Goal: Task Accomplishment & Management: Complete application form

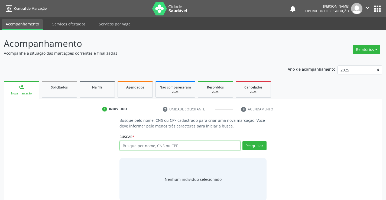
click at [142, 147] on input "text" at bounding box center [179, 145] width 121 height 9
type input "704009849633260"
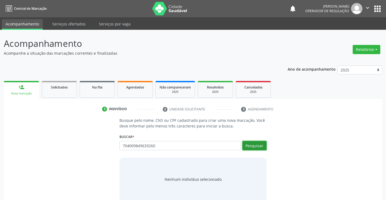
click at [254, 146] on button "Pesquisar" at bounding box center [254, 145] width 24 height 9
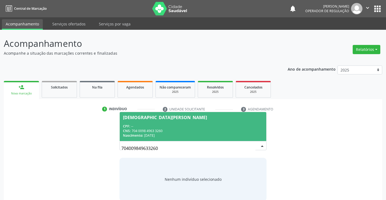
click at [175, 117] on div "[DEMOGRAPHIC_DATA][PERSON_NAME]" at bounding box center [165, 117] width 84 height 4
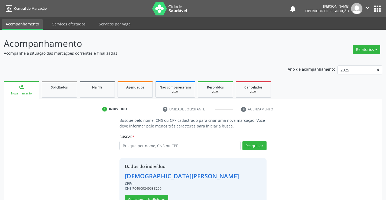
scroll to position [17, 0]
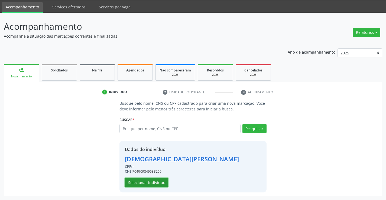
click at [143, 183] on button "Selecionar indivíduo" at bounding box center [146, 182] width 43 height 9
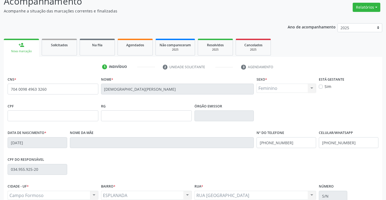
scroll to position [93, 0]
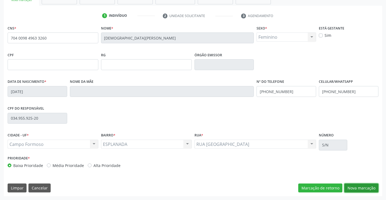
click at [361, 189] on button "Nova marcação" at bounding box center [361, 187] width 34 height 9
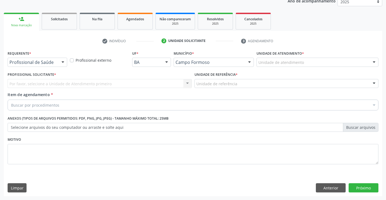
scroll to position [68, 0]
click at [62, 63] on div at bounding box center [63, 62] width 8 height 9
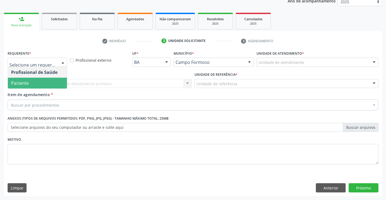
click at [16, 85] on span "Paciente" at bounding box center [20, 83] width 18 height 6
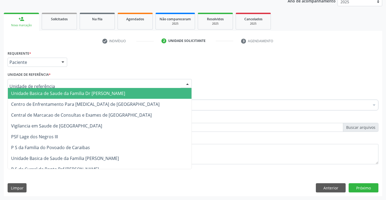
click at [188, 82] on div at bounding box center [187, 83] width 8 height 9
click at [137, 91] on span "Unidade Basica de Saude da Familia Dr [PERSON_NAME]" at bounding box center [99, 93] width 183 height 11
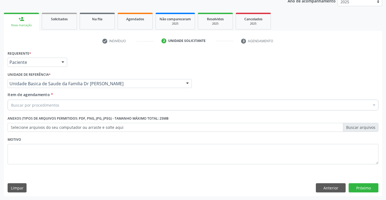
click at [88, 106] on div "Buscar por procedimentos" at bounding box center [193, 105] width 370 height 11
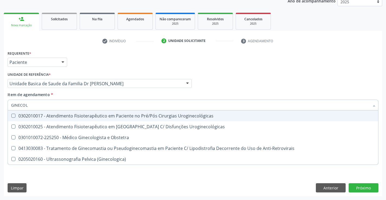
type input "GINECOLO"
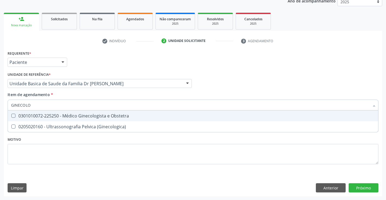
click at [105, 117] on div "0301010072-225250 - Médico Ginecologista e Obstetra" at bounding box center [192, 116] width 363 height 4
checkbox Obstetra "true"
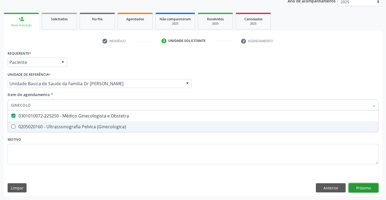
click at [350, 190] on div "Requerente * Paciente Profissional de Saúde Paciente Nenhum resultado encontrad…" at bounding box center [193, 122] width 378 height 147
checkbox \(Ginecologica\) "true"
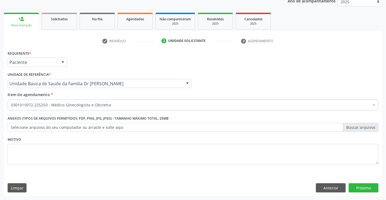
click at [356, 183] on div "Requerente * Paciente Profissional de Saúde Paciente Nenhum resultado encontrad…" at bounding box center [193, 122] width 378 height 147
click at [355, 185] on button "Próximo" at bounding box center [363, 187] width 30 height 9
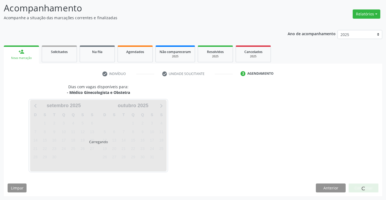
scroll to position [35, 0]
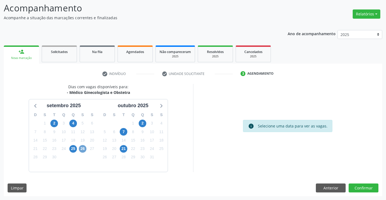
click at [84, 151] on span "26" at bounding box center [83, 149] width 8 height 8
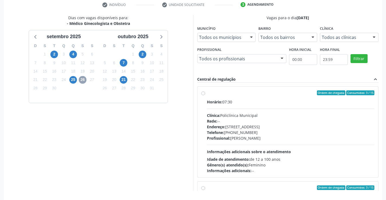
scroll to position [123, 0]
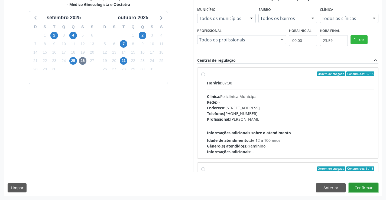
click at [363, 187] on button "Confirmar" at bounding box center [363, 187] width 30 height 9
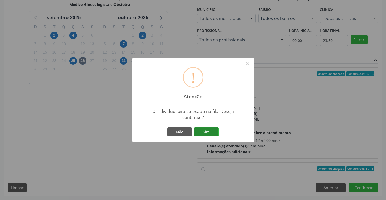
click at [203, 133] on button "Sim" at bounding box center [206, 131] width 24 height 9
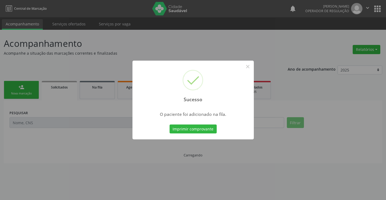
scroll to position [0, 0]
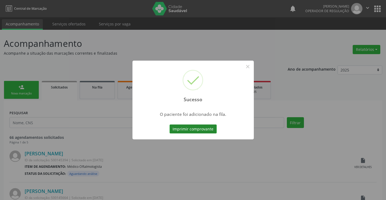
click at [186, 126] on button "Imprimir comprovante" at bounding box center [192, 128] width 47 height 9
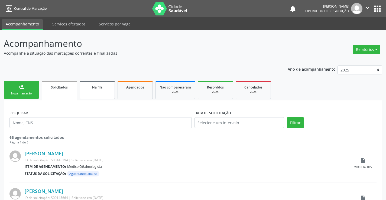
click at [93, 91] on link "Na fila" at bounding box center [97, 90] width 35 height 18
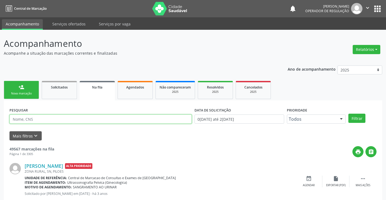
click at [60, 118] on input "text" at bounding box center [100, 118] width 182 height 9
type input "704009849633260"
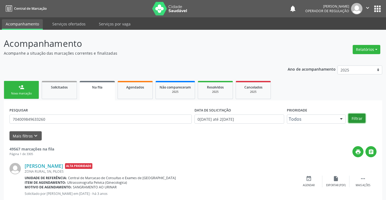
click at [358, 116] on button "Filtrar" at bounding box center [356, 118] width 17 height 9
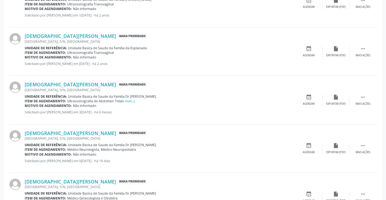
scroll to position [214, 0]
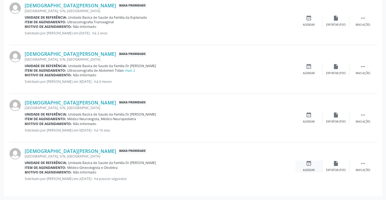
click at [307, 165] on icon "event_available" at bounding box center [308, 163] width 6 height 6
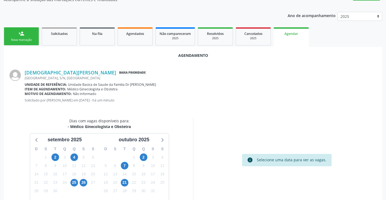
scroll to position [82, 0]
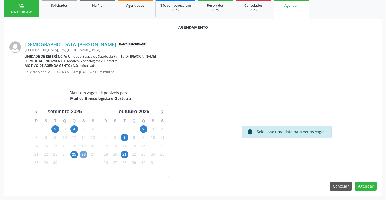
click at [83, 154] on span "26" at bounding box center [84, 155] width 8 height 8
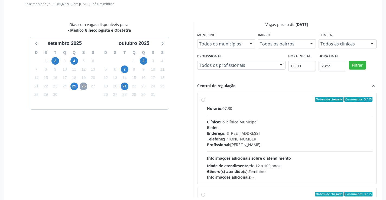
scroll to position [170, 0]
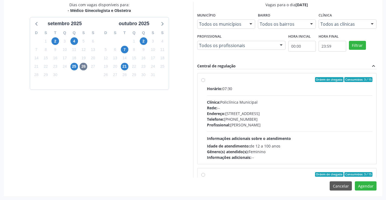
click at [207, 81] on label "Ordem de chegada Consumidos: 3 / 15 Horário: 07:30 Clínica: Policlínica Municip…" at bounding box center [290, 118] width 166 height 83
click at [204, 81] on input "Ordem de chegada Consumidos: 3 / 15 Horário: 07:30 Clínica: Policlínica Municip…" at bounding box center [203, 79] width 4 height 5
radio input "true"
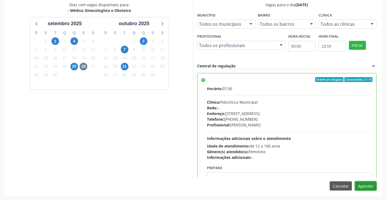
click at [361, 187] on button "Agendar" at bounding box center [365, 185] width 22 height 9
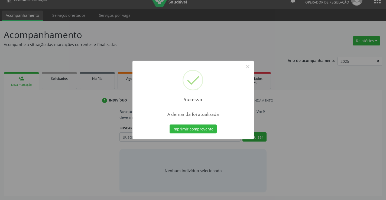
scroll to position [9, 0]
click at [199, 131] on button "Imprimir comprovante" at bounding box center [192, 128] width 47 height 9
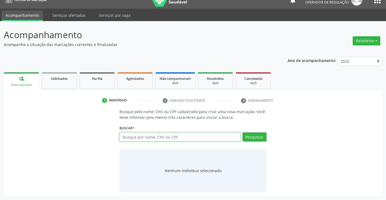
click at [231, 134] on input "text" at bounding box center [179, 136] width 121 height 9
type input "700604489916565"
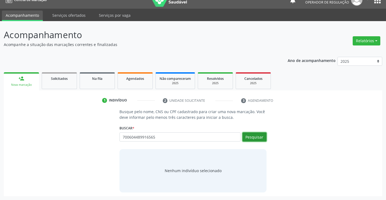
click at [257, 140] on button "Pesquisar" at bounding box center [254, 136] width 24 height 9
type input "700604489916565"
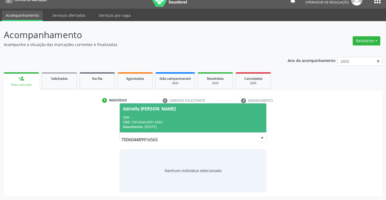
click at [162, 107] on div "Adrielly Nunes Santana" at bounding box center [149, 109] width 53 height 4
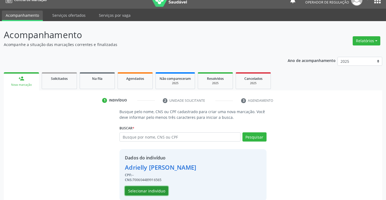
click at [139, 190] on button "Selecionar indivíduo" at bounding box center [146, 190] width 43 height 9
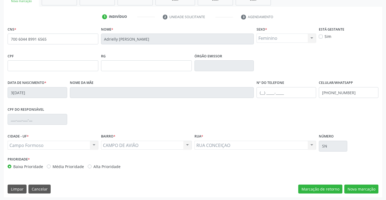
scroll to position [93, 0]
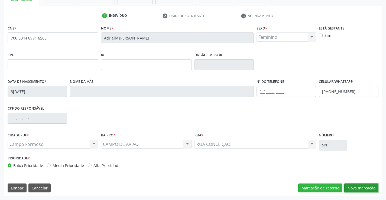
click at [354, 185] on button "Nova marcação" at bounding box center [361, 187] width 34 height 9
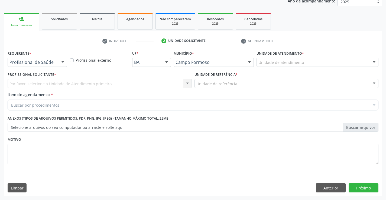
scroll to position [68, 0]
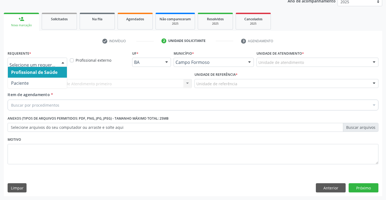
click at [62, 60] on div at bounding box center [63, 62] width 8 height 9
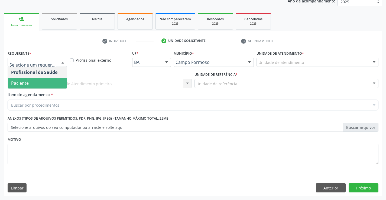
click at [27, 84] on span "Paciente" at bounding box center [20, 83] width 18 height 6
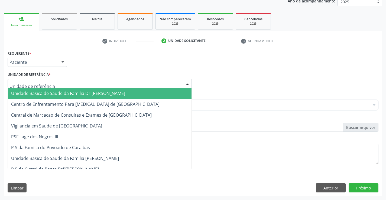
click at [186, 81] on div at bounding box center [187, 83] width 8 height 9
click at [98, 91] on span "Unidade Basica de Saude da Familia Dr [PERSON_NAME]" at bounding box center [68, 93] width 114 height 6
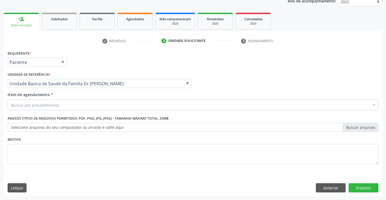
click at [78, 104] on div "Buscar por procedimentos" at bounding box center [193, 105] width 370 height 11
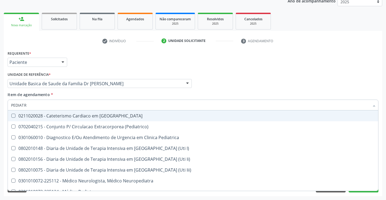
type input "PEDIATRA"
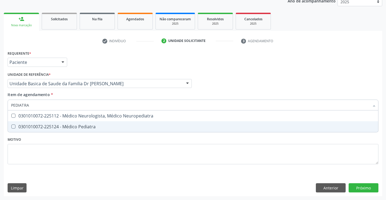
click at [69, 125] on div "0301010072-225124 - Médico Pediatra" at bounding box center [192, 126] width 363 height 4
checkbox Pediatra "true"
click at [366, 190] on div "Requerente * Paciente Profissional de Saúde Paciente Nenhum resultado encontrad…" at bounding box center [193, 122] width 378 height 147
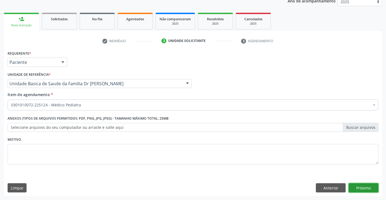
click at [359, 185] on button "Próximo" at bounding box center [363, 187] width 30 height 9
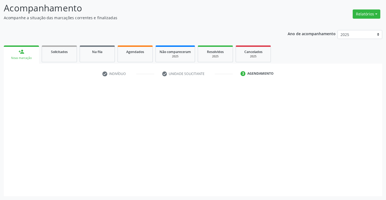
scroll to position [35, 0]
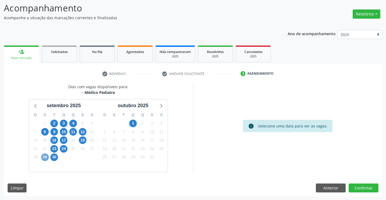
click at [46, 157] on span "29" at bounding box center [45, 157] width 8 height 8
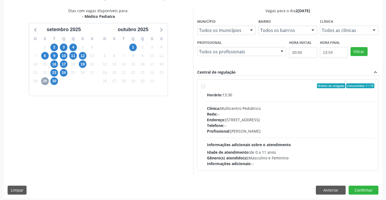
scroll to position [114, 0]
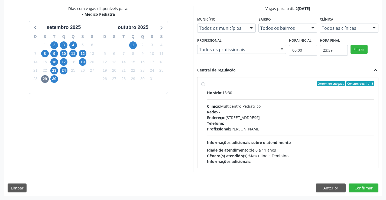
click at [59, 78] on div "1" at bounding box center [63, 79] width 9 height 8
click at [56, 79] on span "30" at bounding box center [54, 79] width 8 height 8
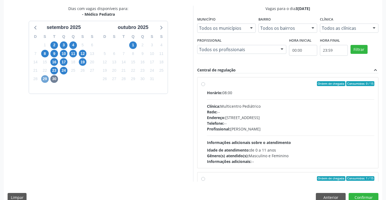
click at [45, 78] on span "29" at bounding box center [45, 79] width 8 height 8
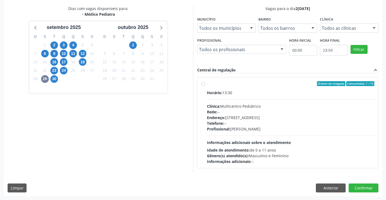
click at [200, 84] on div "Ordem de chegada Consumidos: 1 / 15 Horário: 13:30 Clínica: Multicentro Pediátr…" at bounding box center [287, 122] width 181 height 91
radio input "true"
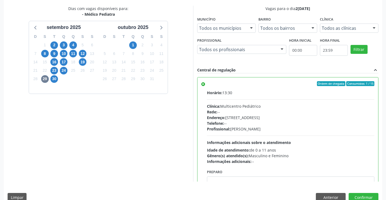
click at [357, 192] on div "Dias com vagas disponíveis para: - Médico Pediatra setembro 2025 D S T Q Q S S …" at bounding box center [193, 106] width 378 height 200
click at [357, 194] on button "Confirmar" at bounding box center [363, 197] width 30 height 9
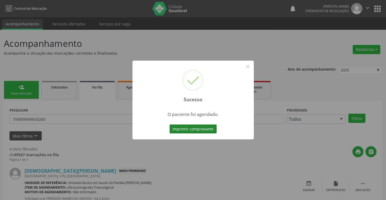
click at [196, 127] on button "Imprimir comprovante" at bounding box center [192, 128] width 47 height 9
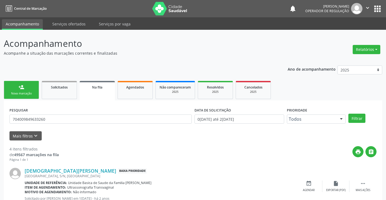
click at [18, 89] on link "person_add Nova marcação" at bounding box center [21, 90] width 35 height 18
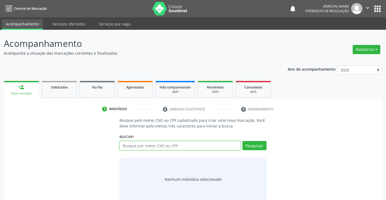
click at [173, 145] on input "text" at bounding box center [179, 145] width 121 height 9
type input "704100124361974"
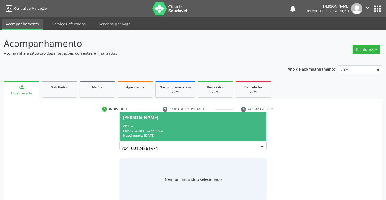
click at [158, 117] on div "Williane Nunes de Souza Santana" at bounding box center [140, 117] width 35 height 4
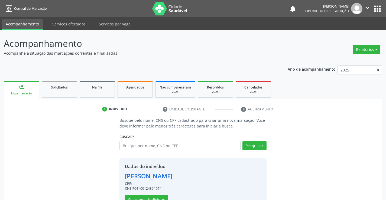
scroll to position [17, 0]
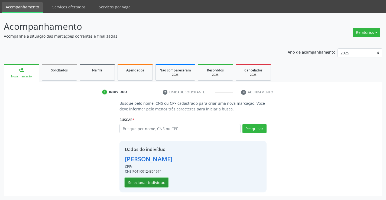
click at [147, 182] on button "Selecionar indivíduo" at bounding box center [146, 182] width 43 height 9
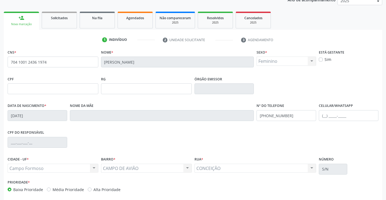
scroll to position [93, 0]
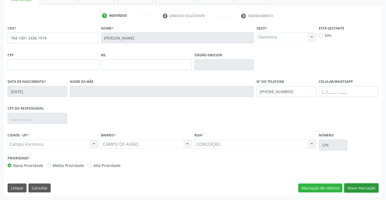
click at [355, 184] on button "Nova marcação" at bounding box center [361, 187] width 34 height 9
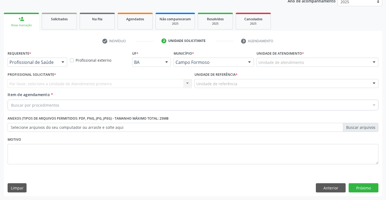
scroll to position [68, 0]
click at [67, 62] on div at bounding box center [63, 62] width 8 height 9
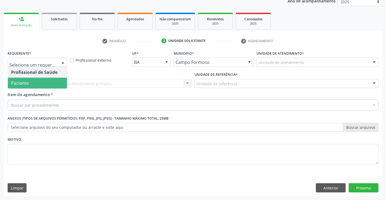
click at [39, 80] on span "Paciente" at bounding box center [37, 83] width 59 height 11
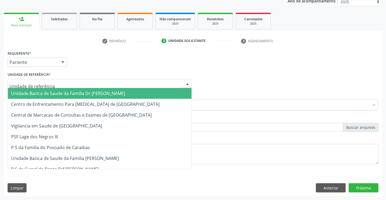
click at [187, 82] on div at bounding box center [187, 83] width 8 height 9
click at [152, 91] on span "Unidade Basica de Saude da Familia Dr [PERSON_NAME]" at bounding box center [99, 93] width 183 height 11
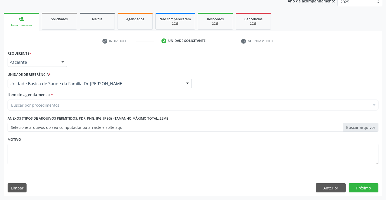
click at [136, 102] on div "Buscar por procedimentos" at bounding box center [193, 105] width 370 height 11
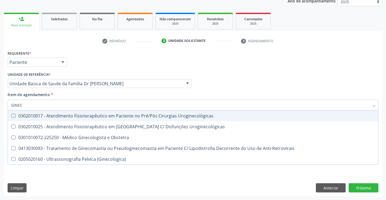
type input "GINECO"
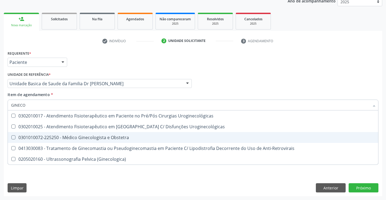
click at [109, 139] on div "0301010072-225250 - Médico Ginecologista e Obstetra" at bounding box center [192, 137] width 363 height 4
checkbox Obstetra "true"
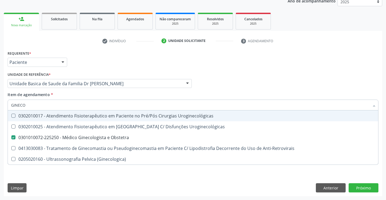
click at [271, 84] on div "Profissional Solicitante Por favor, selecione a Unidade de Atendimento primeiro…" at bounding box center [192, 81] width 373 height 21
checkbox Uroginecológicas "true"
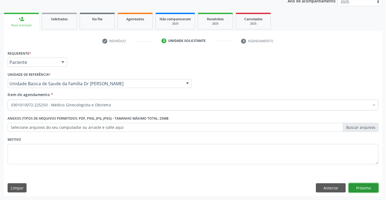
click at [358, 188] on button "Próximo" at bounding box center [363, 187] width 30 height 9
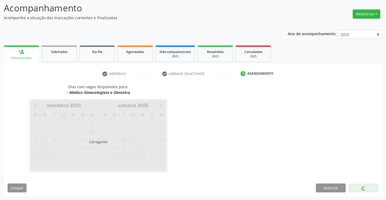
scroll to position [35, 0]
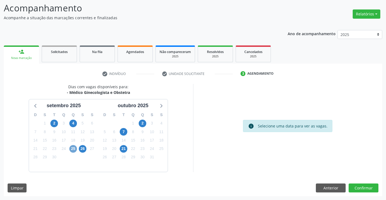
click at [71, 149] on span "25" at bounding box center [73, 149] width 8 height 8
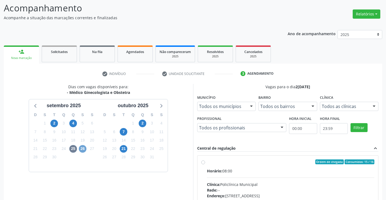
click at [83, 147] on span "26" at bounding box center [83, 149] width 8 height 8
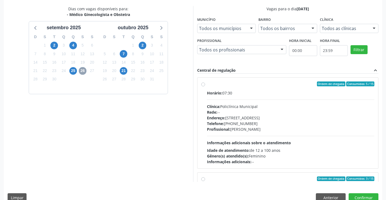
scroll to position [123, 0]
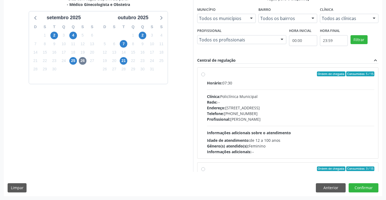
click at [203, 77] on div "Ordem de chegada Consumidos: 5 / 15 Horário: 07:30 Clínica: Policlínica Municip…" at bounding box center [287, 112] width 173 height 83
radio input "true"
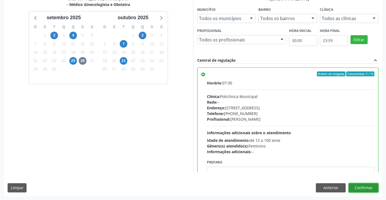
click at [357, 187] on button "Confirmar" at bounding box center [363, 187] width 30 height 9
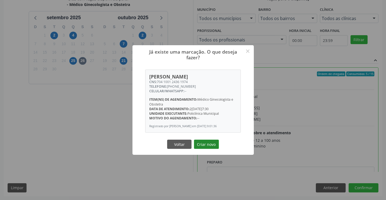
click at [207, 144] on button "Criar novo" at bounding box center [206, 144] width 25 height 9
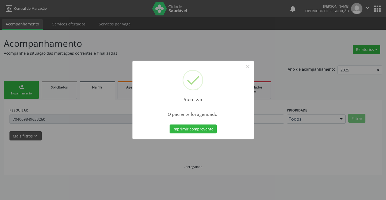
scroll to position [0, 0]
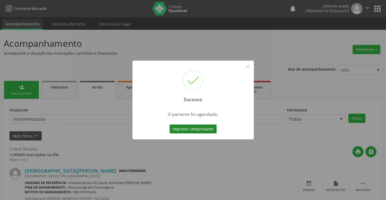
click at [208, 131] on button "Imprimir comprovante" at bounding box center [192, 128] width 47 height 9
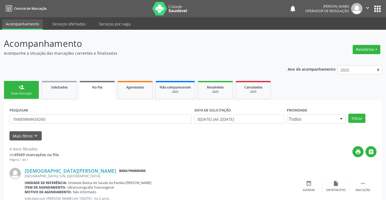
click at [18, 94] on div "Nova marcação" at bounding box center [21, 93] width 27 height 4
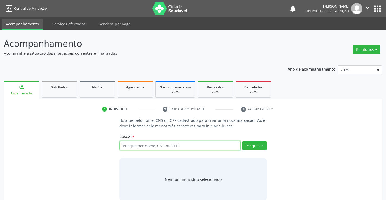
click at [144, 143] on input "text" at bounding box center [179, 145] width 121 height 9
type input "704100124361974"
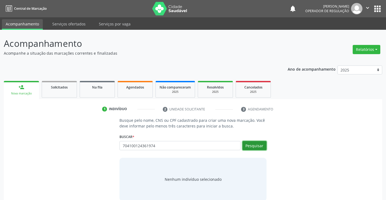
click at [248, 149] on button "Pesquisar" at bounding box center [254, 145] width 24 height 9
type input "704100124361974"
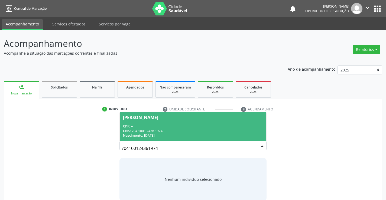
click at [158, 116] on div "Williane Nunes de Souza Santana" at bounding box center [140, 117] width 35 height 4
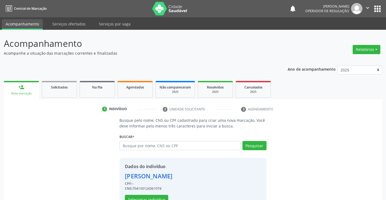
scroll to position [17, 0]
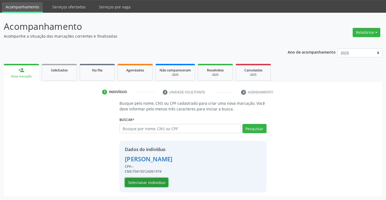
click at [137, 182] on button "Selecionar indivíduo" at bounding box center [146, 182] width 43 height 9
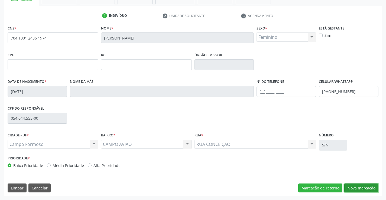
click at [351, 188] on button "Nova marcação" at bounding box center [361, 187] width 34 height 9
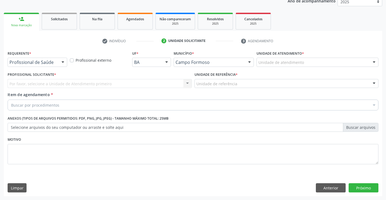
scroll to position [68, 0]
click at [64, 62] on div at bounding box center [63, 62] width 8 height 9
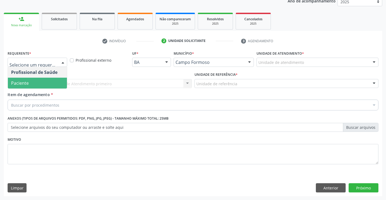
click at [37, 83] on span "Paciente" at bounding box center [37, 83] width 59 height 11
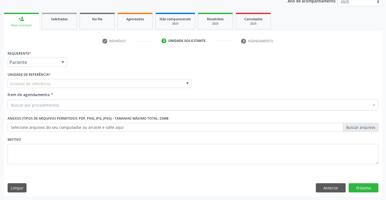
click at [187, 82] on div at bounding box center [187, 83] width 8 height 9
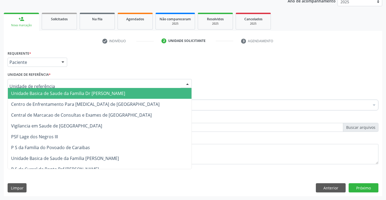
click at [129, 91] on span "Unidade Basica de Saude da Familia Dr [PERSON_NAME]" at bounding box center [99, 93] width 183 height 11
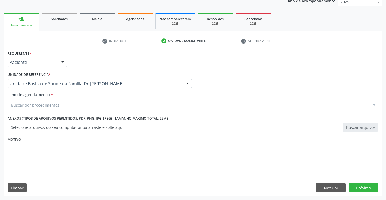
click at [99, 107] on div "Buscar por procedimentos" at bounding box center [193, 105] width 370 height 11
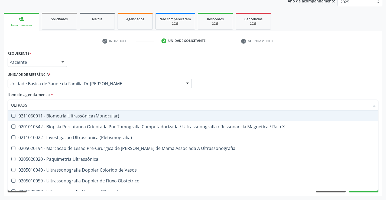
type input "ULTRASSO"
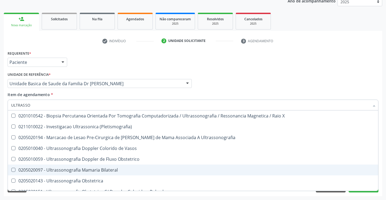
click at [68, 170] on div "0205020097 - Ultrassonografia Mamaria Bilateral" at bounding box center [192, 170] width 363 height 4
checkbox Bilateral "true"
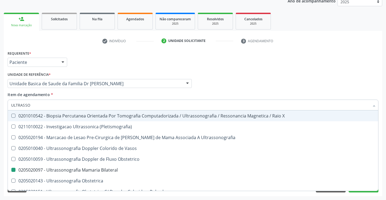
click at [291, 79] on div "Profissional Solicitante Por favor, selecione a Unidade de Atendimento primeiro…" at bounding box center [192, 81] width 373 height 21
checkbox \(Pletismografia\) "true"
checkbox Bilateral "false"
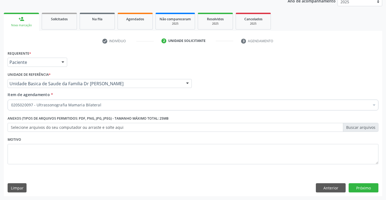
click at [354, 183] on div "Requerente * Paciente Profissional de Saúde Paciente Nenhum resultado encontrad…" at bounding box center [193, 122] width 378 height 147
click at [354, 186] on button "Próximo" at bounding box center [363, 187] width 30 height 9
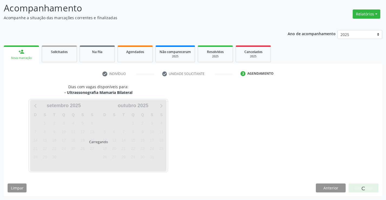
scroll to position [35, 0]
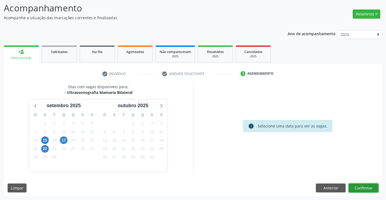
click at [360, 189] on button "Confirmar" at bounding box center [363, 187] width 30 height 9
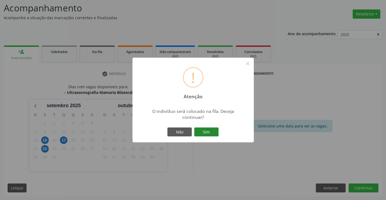
click at [203, 134] on button "Sim" at bounding box center [206, 131] width 24 height 9
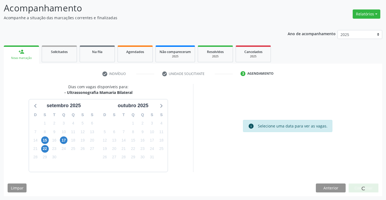
scroll to position [0, 0]
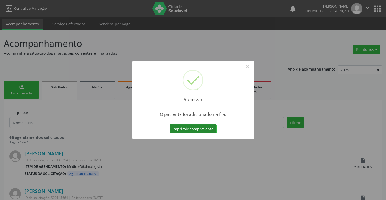
click at [213, 128] on button "Imprimir comprovante" at bounding box center [192, 128] width 47 height 9
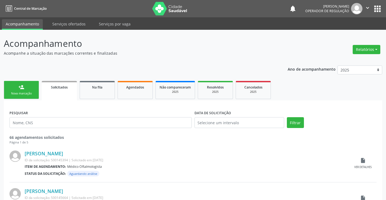
click at [14, 85] on link "person_add Nova marcação" at bounding box center [21, 90] width 35 height 18
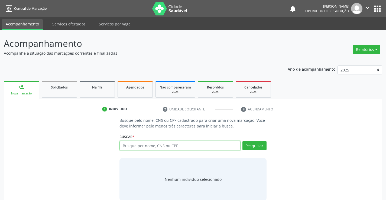
click at [129, 149] on input "text" at bounding box center [179, 145] width 121 height 9
type input "700008420460804"
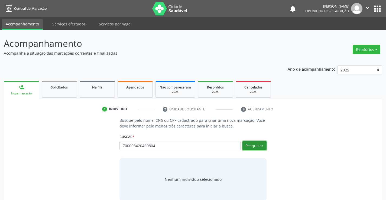
click at [259, 146] on button "Pesquisar" at bounding box center [254, 145] width 24 height 9
type input "700008420460804"
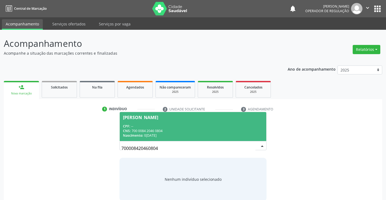
click at [158, 118] on div "[PERSON_NAME]" at bounding box center [140, 117] width 35 height 4
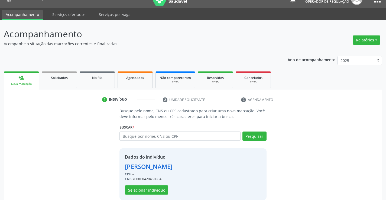
scroll to position [17, 0]
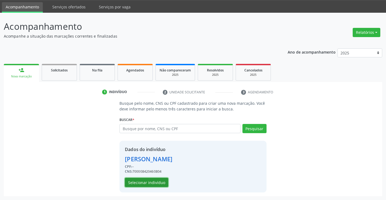
click at [135, 183] on button "Selecionar indivíduo" at bounding box center [146, 182] width 43 height 9
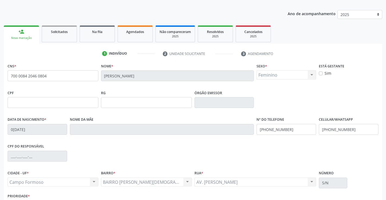
scroll to position [93, 0]
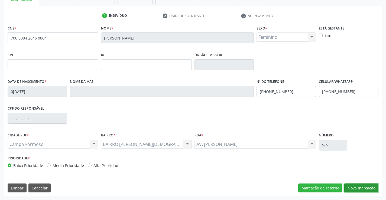
click at [357, 185] on button "Nova marcação" at bounding box center [361, 187] width 34 height 9
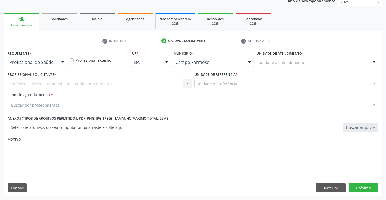
scroll to position [68, 0]
click at [59, 62] on div at bounding box center [63, 62] width 8 height 9
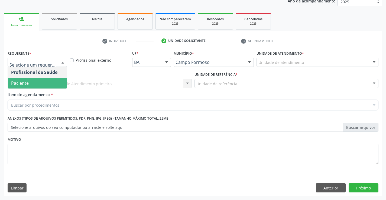
click at [33, 80] on span "Paciente" at bounding box center [37, 83] width 59 height 11
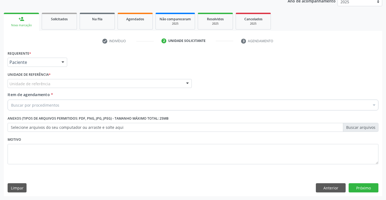
click at [189, 84] on div at bounding box center [187, 83] width 8 height 9
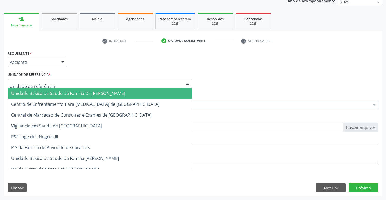
click at [137, 93] on span "Unidade Basica de Saude da Familia Dr [PERSON_NAME]" at bounding box center [99, 93] width 183 height 11
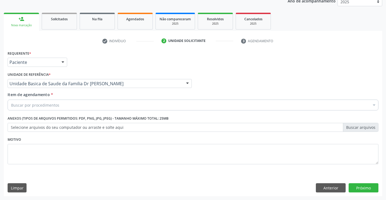
click at [103, 108] on div "Buscar por procedimentos" at bounding box center [193, 105] width 370 height 11
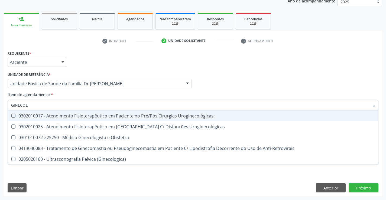
type input "GINECOLO"
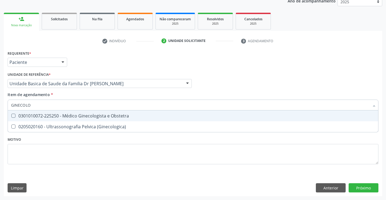
click at [94, 114] on div "0301010072-225250 - Médico Ginecologista e Obstetra" at bounding box center [192, 116] width 363 height 4
checkbox Obstetra "true"
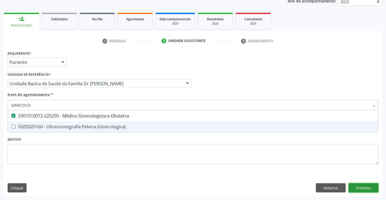
click at [369, 189] on div "Requerente * Paciente Profissional de Saúde Paciente Nenhum resultado encontrad…" at bounding box center [193, 122] width 378 height 147
checkbox \(Ginecologica\) "true"
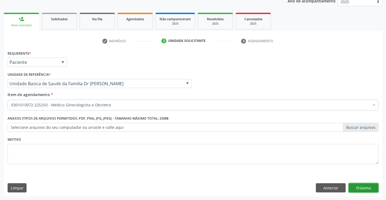
click at [370, 189] on button "Próximo" at bounding box center [363, 187] width 30 height 9
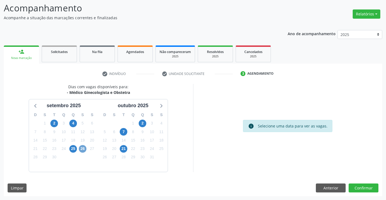
click at [83, 151] on span "26" at bounding box center [83, 149] width 8 height 8
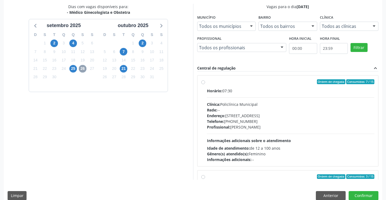
scroll to position [116, 0]
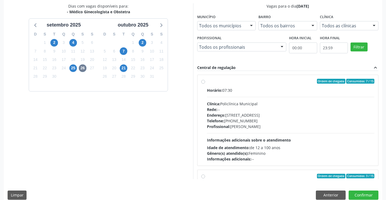
click at [207, 83] on label "Ordem de chegada Consumidos: 7 / 15 Horário: 07:30 Clínica: Policlínica Municip…" at bounding box center [290, 120] width 167 height 83
click at [203, 83] on input "Ordem de chegada Consumidos: 7 / 15 Horário: 07:30 Clínica: Policlínica Municip…" at bounding box center [203, 81] width 4 height 5
radio input "true"
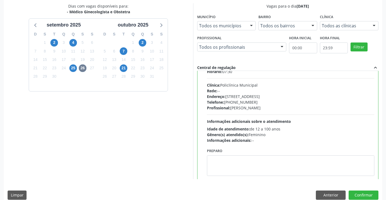
scroll to position [54, 0]
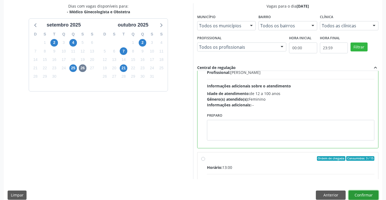
click at [356, 193] on button "Confirmar" at bounding box center [363, 194] width 30 height 9
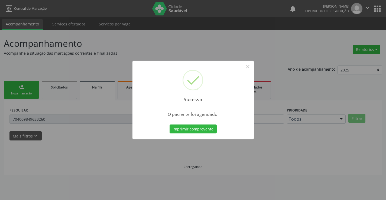
scroll to position [0, 0]
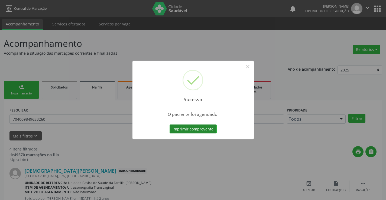
click at [197, 131] on button "Imprimir comprovante" at bounding box center [192, 128] width 47 height 9
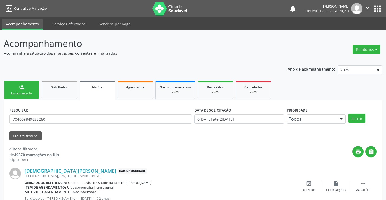
click at [32, 88] on link "person_add Nova marcação" at bounding box center [21, 90] width 35 height 18
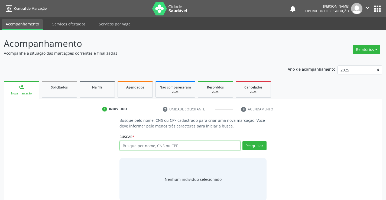
click at [136, 144] on input "text" at bounding box center [179, 145] width 121 height 9
type input "703605094746638"
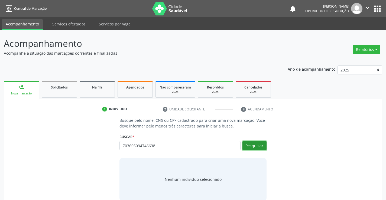
click at [262, 146] on button "Pesquisar" at bounding box center [254, 145] width 24 height 9
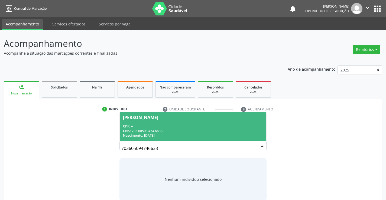
click at [146, 116] on div "[PERSON_NAME]" at bounding box center [140, 117] width 35 height 4
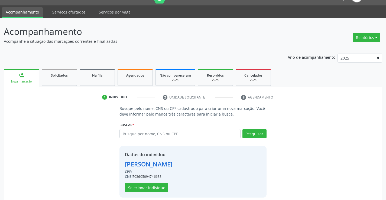
scroll to position [17, 0]
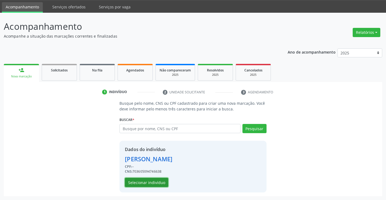
click at [144, 180] on button "Selecionar indivíduo" at bounding box center [146, 182] width 43 height 9
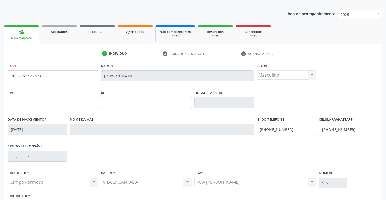
scroll to position [93, 0]
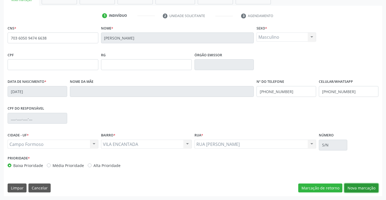
click at [351, 189] on button "Nova marcação" at bounding box center [361, 187] width 34 height 9
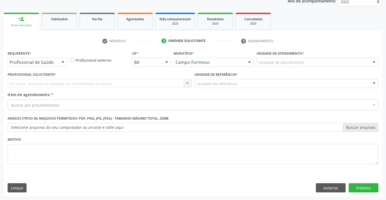
scroll to position [68, 0]
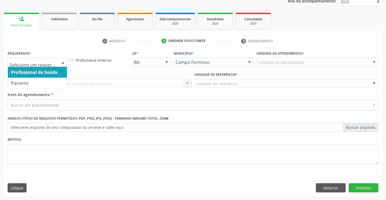
click at [65, 62] on div at bounding box center [63, 62] width 8 height 9
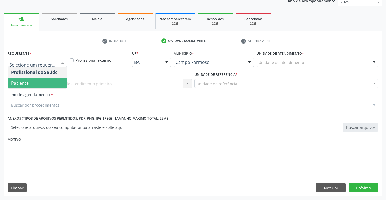
click at [34, 79] on span "Paciente" at bounding box center [37, 83] width 59 height 11
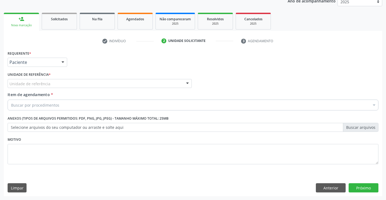
click at [186, 81] on div at bounding box center [187, 83] width 8 height 9
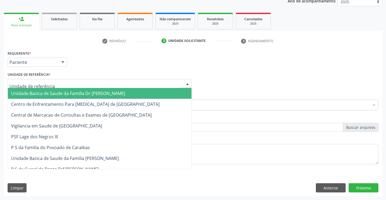
click at [94, 93] on span "Unidade Basica de Saude da Familia Dr [PERSON_NAME]" at bounding box center [68, 93] width 114 height 6
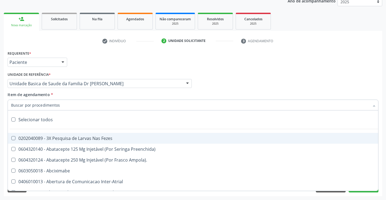
type input "O"
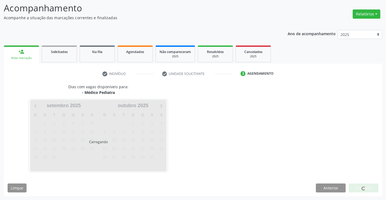
scroll to position [35, 0]
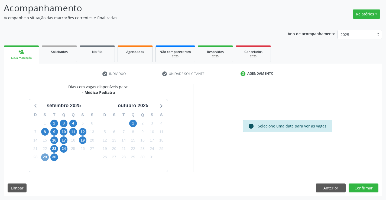
click at [42, 155] on span "29" at bounding box center [45, 157] width 8 height 8
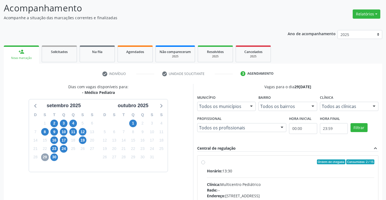
scroll to position [114, 0]
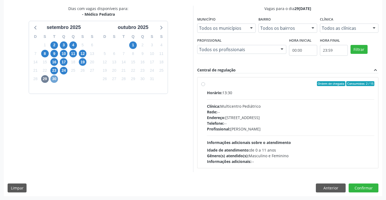
click at [56, 80] on span "30" at bounding box center [54, 79] width 8 height 8
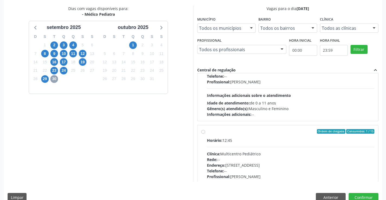
scroll to position [85, 0]
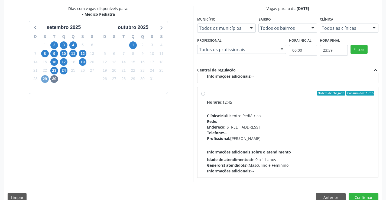
click at [46, 79] on span "29" at bounding box center [45, 79] width 8 height 8
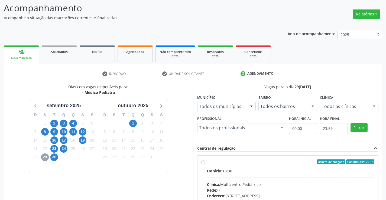
scroll to position [114, 0]
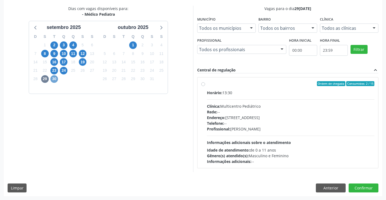
click at [53, 79] on span "30" at bounding box center [54, 79] width 8 height 8
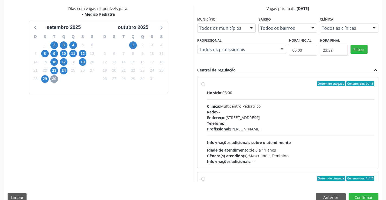
scroll to position [85, 0]
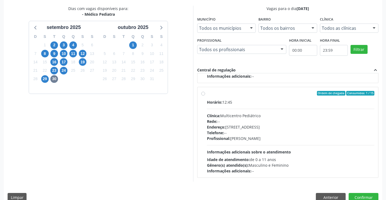
click at [207, 94] on label "Ordem de chegada Consumidos: 1 / 15 Horário: 12:45 Clínica: Multicentro Pediátr…" at bounding box center [290, 132] width 167 height 83
click at [202, 94] on input "Ordem de chegada Consumidos: 1 / 15 Horário: 12:45 Clínica: Multicentro Pediátr…" at bounding box center [203, 93] width 4 height 5
radio input "true"
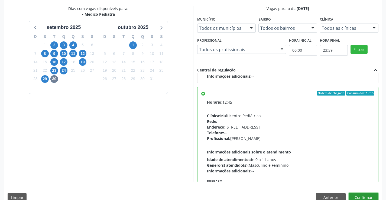
click at [359, 197] on button "Confirmar" at bounding box center [363, 197] width 30 height 9
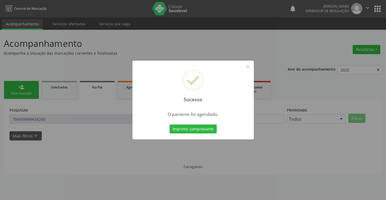
scroll to position [0, 0]
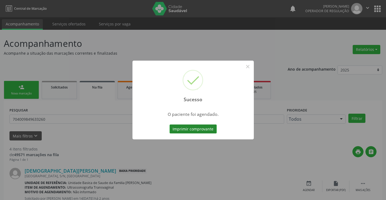
click at [201, 130] on button "Imprimir comprovante" at bounding box center [192, 128] width 47 height 9
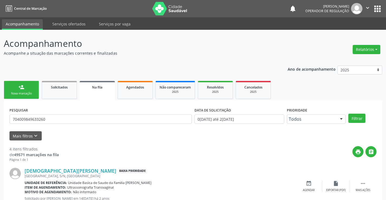
click at [32, 89] on link "person_add Nova marcação" at bounding box center [21, 90] width 35 height 18
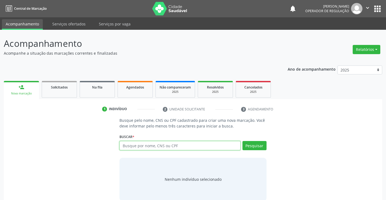
click at [172, 146] on input "text" at bounding box center [179, 145] width 121 height 9
type input "700008420460804"
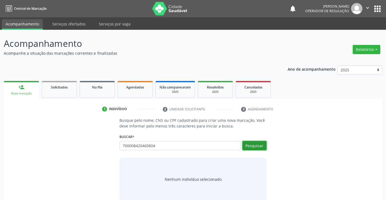
click at [259, 144] on button "Pesquisar" at bounding box center [254, 145] width 24 height 9
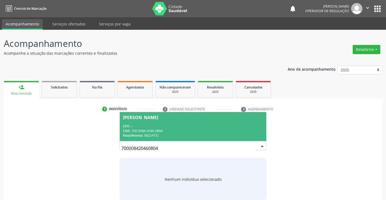
click at [162, 120] on span "[PERSON_NAME] CPF: -- CNS: 700 0084 2046 0804 Nascimento: 06[DATE]" at bounding box center [193, 126] width 146 height 29
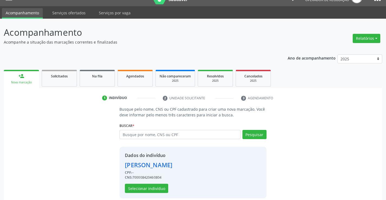
scroll to position [17, 0]
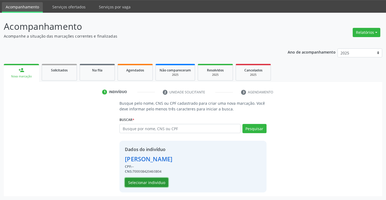
click at [141, 182] on button "Selecionar indivíduo" at bounding box center [146, 182] width 43 height 9
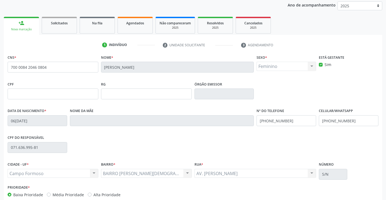
scroll to position [93, 0]
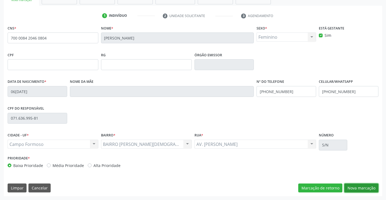
click at [353, 190] on button "Nova marcação" at bounding box center [361, 187] width 34 height 9
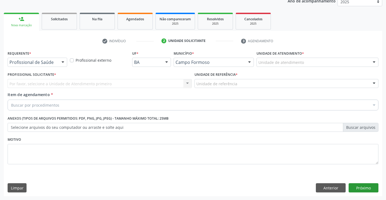
scroll to position [68, 0]
click at [64, 63] on div at bounding box center [63, 62] width 8 height 9
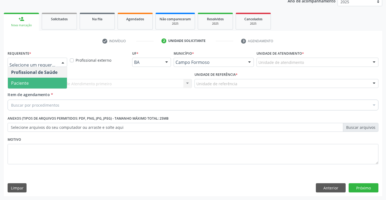
click at [44, 86] on span "Paciente" at bounding box center [37, 83] width 59 height 11
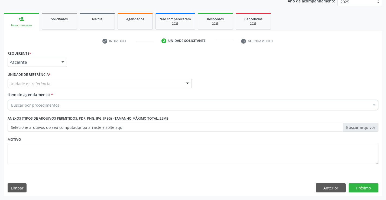
click at [188, 82] on div at bounding box center [187, 83] width 8 height 9
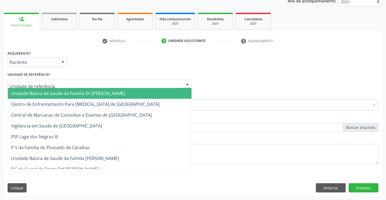
click at [143, 88] on span "Unidade Basica de Saude da Familia Dr [PERSON_NAME]" at bounding box center [99, 93] width 183 height 11
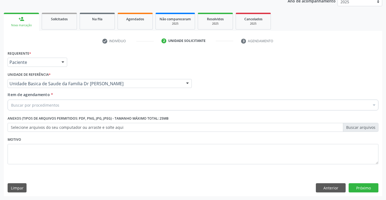
click at [112, 99] on div "Item de agendamento * Buscar por procedimentos Selecionar todos 0202040089 - 3X…" at bounding box center [193, 100] width 370 height 17
click at [100, 101] on div "Buscar por procedimentos" at bounding box center [193, 105] width 370 height 11
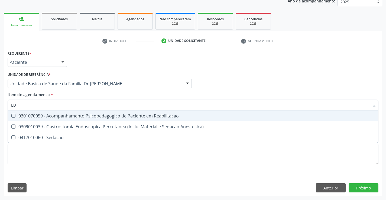
type input "E"
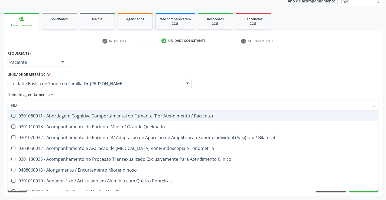
type input "N"
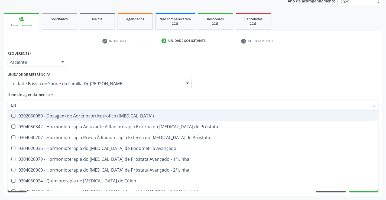
type input "E"
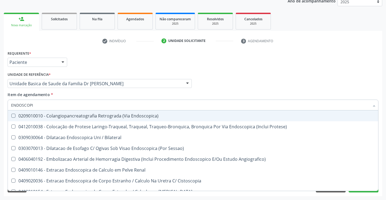
type input "ENDOSCOPIA"
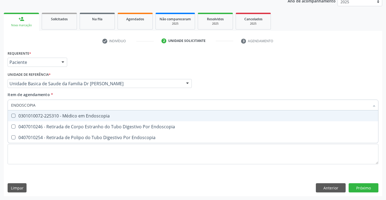
click at [94, 115] on div "0301010072-225310 - Médico em Endoscopia" at bounding box center [192, 116] width 363 height 4
checkbox Endoscopia "true"
click at [189, 69] on div "Requerente * Paciente Profissional de Saúde Paciente Nenhum resultado encontrad…" at bounding box center [192, 59] width 373 height 21
checkbox Endoscopia "true"
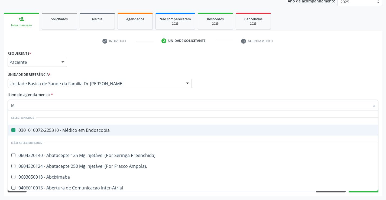
type input "MO"
checkbox Endoscopia "false"
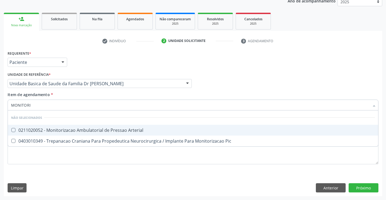
type input "MONITORIZ"
click at [100, 131] on div "0211020052 - Monitorizacao Ambulatorial de Pressao Arterial" at bounding box center [192, 130] width 363 height 4
checkbox Arterial "true"
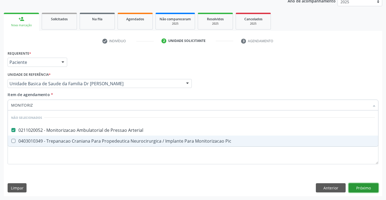
click at [355, 186] on div "Requerente * Paciente Profissional de Saúde Paciente Nenhum resultado encontrad…" at bounding box center [193, 122] width 378 height 147
checkbox Pic "true"
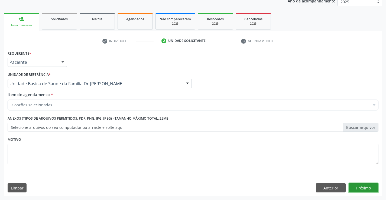
click at [356, 189] on button "Próximo" at bounding box center [363, 187] width 30 height 9
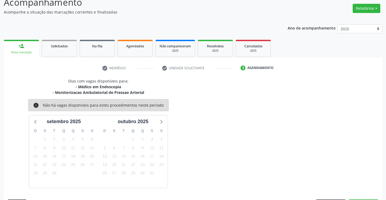
scroll to position [57, 0]
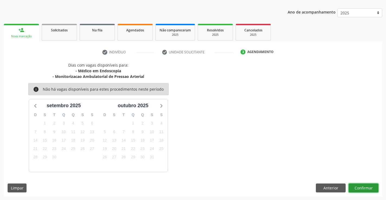
click at [353, 186] on button "Confirmar" at bounding box center [363, 187] width 30 height 9
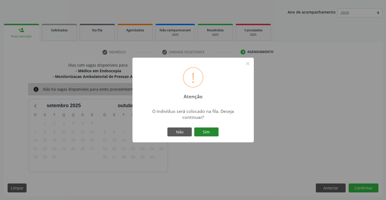
click at [206, 130] on button "Sim" at bounding box center [206, 131] width 24 height 9
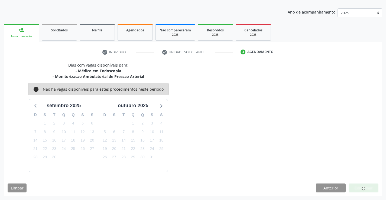
scroll to position [0, 0]
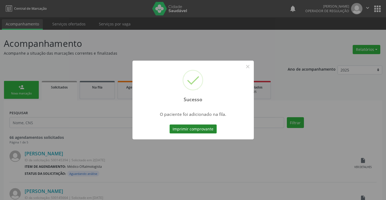
click at [197, 133] on button "Imprimir comprovante" at bounding box center [192, 128] width 47 height 9
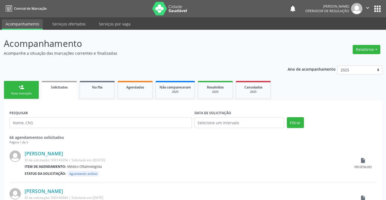
click at [30, 91] on link "person_add Nova marcação" at bounding box center [21, 90] width 35 height 18
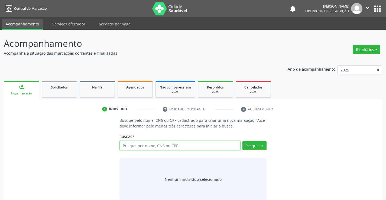
click at [146, 144] on input "text" at bounding box center [179, 145] width 121 height 9
type input "704507324399110"
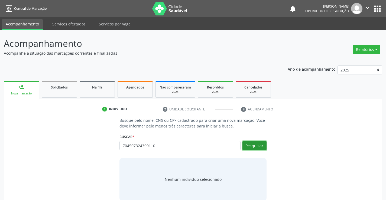
click at [250, 142] on button "Pesquisar" at bounding box center [254, 145] width 24 height 9
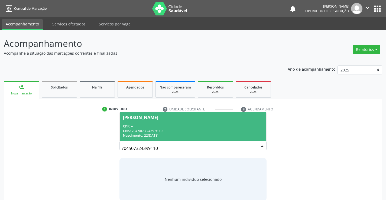
click at [158, 116] on div "[PERSON_NAME]" at bounding box center [140, 117] width 35 height 4
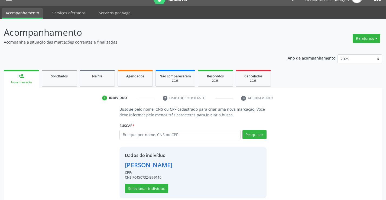
scroll to position [17, 0]
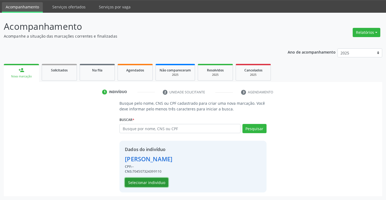
click at [143, 181] on button "Selecionar indivíduo" at bounding box center [146, 182] width 43 height 9
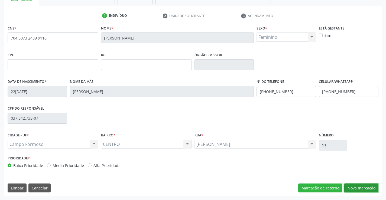
click at [350, 189] on button "Nova marcação" at bounding box center [361, 187] width 34 height 9
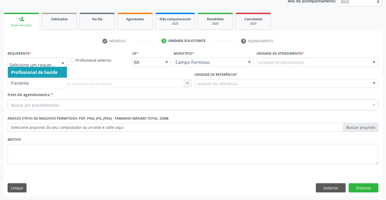
click at [61, 62] on div at bounding box center [63, 62] width 8 height 9
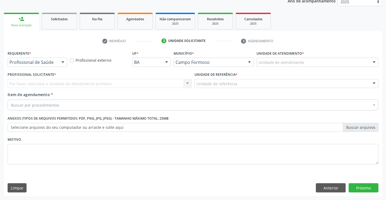
click at [27, 90] on div "Profissional Solicitante * Por favor, selecione a Unidade de Atendimento primei…" at bounding box center [99, 81] width 187 height 21
click at [67, 61] on div at bounding box center [63, 62] width 8 height 9
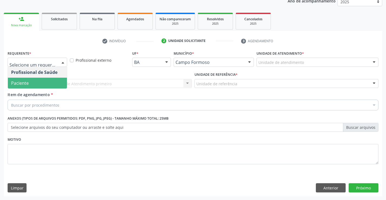
click at [41, 87] on span "Paciente" at bounding box center [37, 83] width 59 height 11
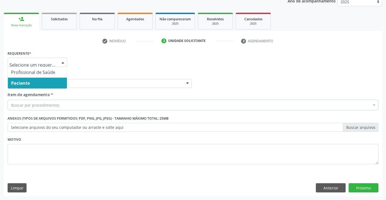
click at [63, 58] on div at bounding box center [63, 62] width 8 height 9
click at [36, 80] on span "Paciente" at bounding box center [37, 83] width 59 height 11
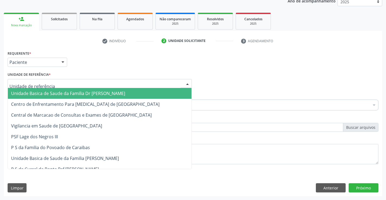
click at [188, 83] on div at bounding box center [187, 83] width 8 height 9
click at [112, 90] on span "Unidade Basica de Saude da Familia Dr [PERSON_NAME]" at bounding box center [99, 93] width 183 height 11
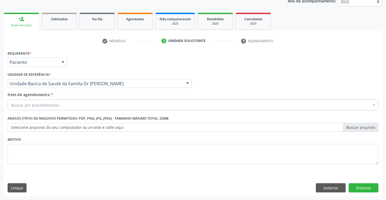
click at [84, 103] on div "Buscar por procedimentos" at bounding box center [193, 105] width 370 height 11
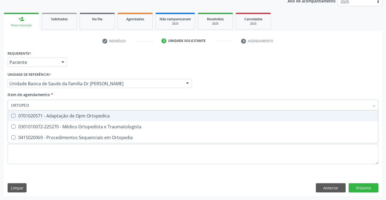
type input "ORTOPEDI"
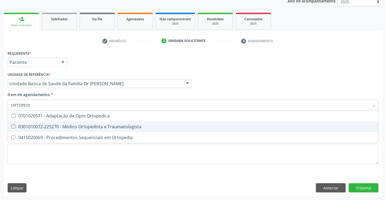
click at [79, 126] on div "0301010072-225270 - Médico Ortopedista e Traumatologista" at bounding box center [192, 126] width 363 height 4
checkbox Traumatologista "true"
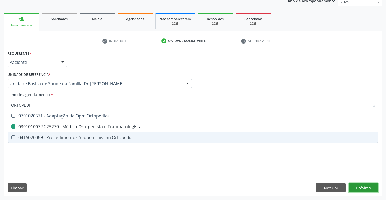
click at [368, 190] on div "Requerente * Paciente Profissional de Saúde Paciente Nenhum resultado encontrad…" at bounding box center [193, 122] width 378 height 147
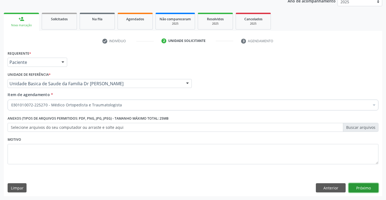
click at [364, 185] on button "Próximo" at bounding box center [363, 187] width 30 height 9
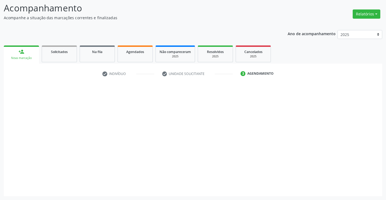
scroll to position [35, 0]
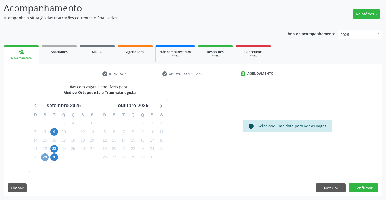
click at [45, 157] on span "29" at bounding box center [45, 157] width 8 height 8
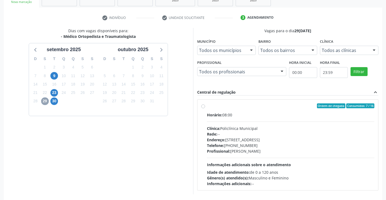
scroll to position [114, 0]
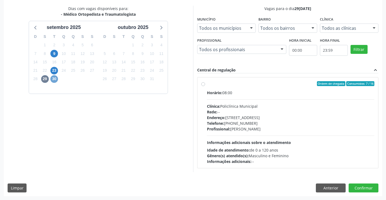
click at [55, 80] on span "30" at bounding box center [54, 79] width 8 height 8
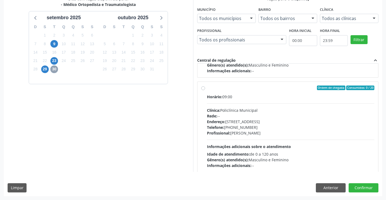
scroll to position [81, 0]
click at [207, 88] on label "Ordem de chegada Consumidos: 0 / 20 Horário: 09:00 Clínica: Policlínica Municip…" at bounding box center [290, 126] width 167 height 83
click at [202, 88] on input "Ordem de chegada Consumidos: 0 / 20 Horário: 09:00 Clínica: Policlínica Municip…" at bounding box center [203, 87] width 4 height 5
radio input "true"
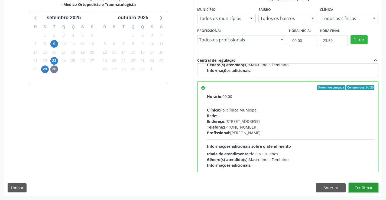
click at [361, 186] on button "Confirmar" at bounding box center [363, 187] width 30 height 9
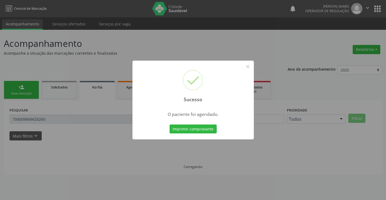
scroll to position [0, 0]
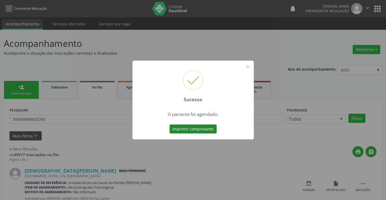
click at [182, 131] on button "Imprimir comprovante" at bounding box center [192, 128] width 47 height 9
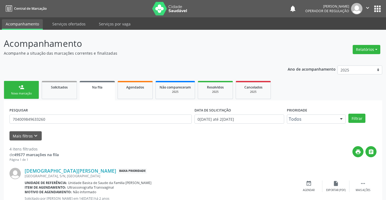
click at [31, 94] on div "Nova marcação" at bounding box center [21, 93] width 27 height 4
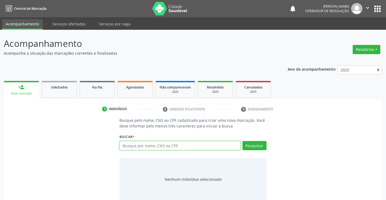
click at [141, 146] on input "text" at bounding box center [179, 145] width 121 height 9
type input "700301991139138"
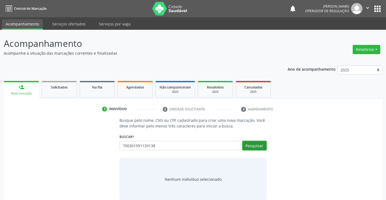
click at [255, 147] on button "Pesquisar" at bounding box center [254, 145] width 24 height 9
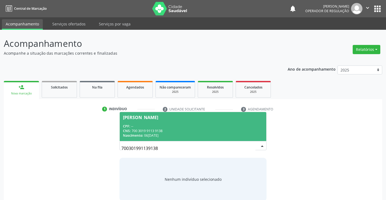
click at [156, 113] on span "[PERSON_NAME] CPF: -- CNS: 700 3019 9113 9138 Nascimento: 06[DATE]" at bounding box center [193, 126] width 146 height 29
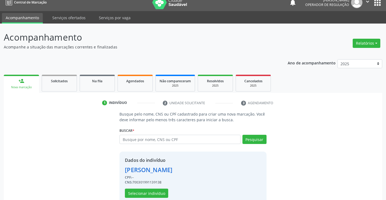
scroll to position [17, 0]
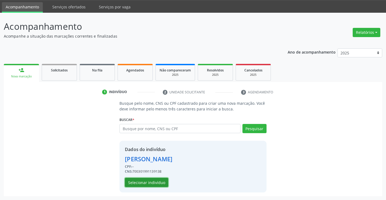
click at [141, 184] on button "Selecionar indivíduo" at bounding box center [146, 182] width 43 height 9
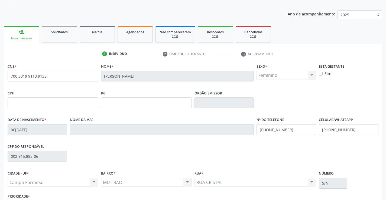
scroll to position [93, 0]
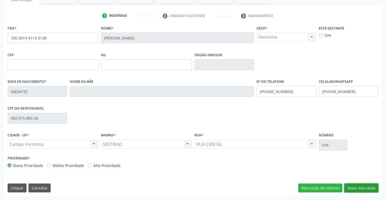
click at [356, 192] on button "Nova marcação" at bounding box center [361, 187] width 34 height 9
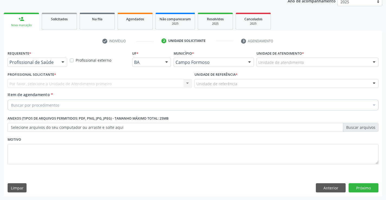
click at [64, 62] on div at bounding box center [63, 62] width 8 height 9
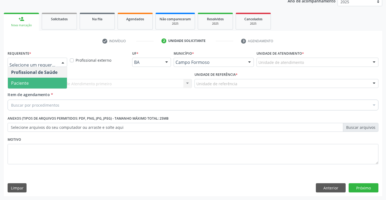
click at [24, 81] on span "Paciente" at bounding box center [20, 83] width 18 height 6
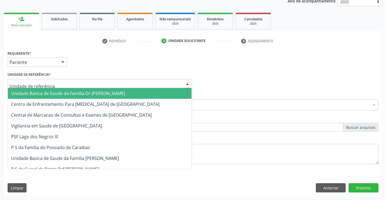
click at [188, 81] on div at bounding box center [187, 83] width 8 height 9
click at [147, 86] on input "text" at bounding box center [94, 86] width 171 height 11
click at [143, 88] on span "Unidade Basica de Saude da Familia Dr [PERSON_NAME]" at bounding box center [99, 93] width 183 height 11
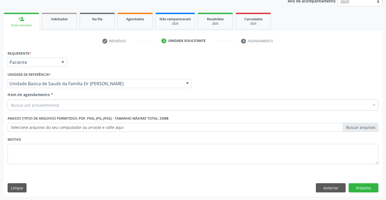
click at [126, 104] on div "Buscar por procedimentos" at bounding box center [193, 105] width 370 height 11
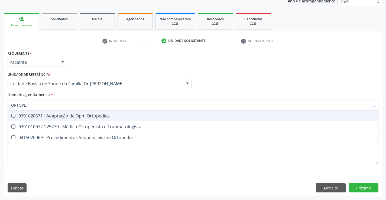
type input "ORTOPED"
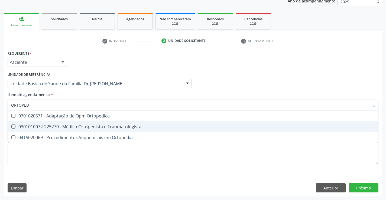
click at [124, 124] on div "0301010072-225270 - Médico Ortopedista e Traumatologista" at bounding box center [192, 126] width 363 height 4
checkbox Traumatologista "true"
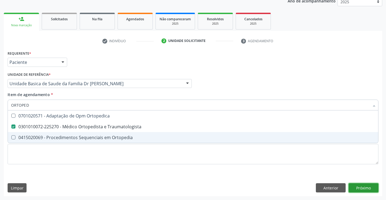
click at [357, 184] on div "Requerente * Paciente Profissional de Saúde Paciente Nenhum resultado encontrad…" at bounding box center [193, 122] width 378 height 147
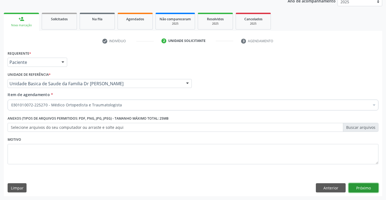
click at [358, 186] on button "Próximo" at bounding box center [363, 187] width 30 height 9
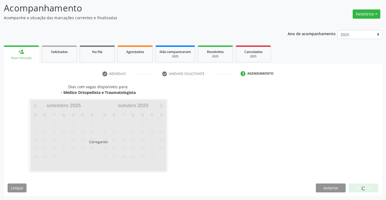
scroll to position [35, 0]
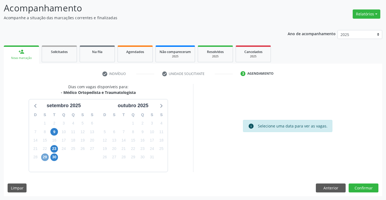
click at [47, 156] on span "29" at bounding box center [45, 157] width 8 height 8
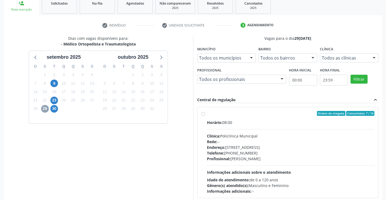
scroll to position [90, 0]
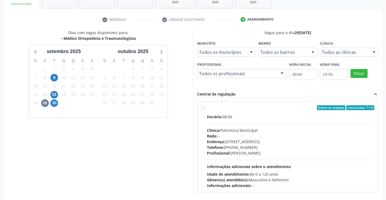
click at [207, 109] on label "Ordem de chegada Consumidos: 7 / 16 Horário: 08:00 Clínica: Policlínica Municip…" at bounding box center [290, 146] width 167 height 83
click at [203, 109] on input "Ordem de chegada Consumidos: 7 / 16 Horário: 08:00 Clínica: Policlínica Municip…" at bounding box center [203, 107] width 4 height 5
radio input "true"
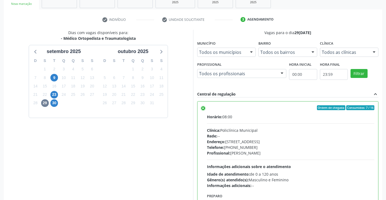
scroll to position [123, 0]
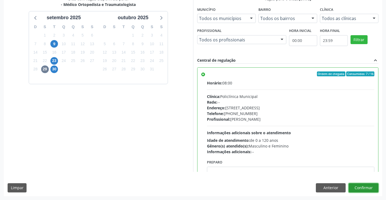
click at [356, 186] on button "Confirmar" at bounding box center [363, 187] width 30 height 9
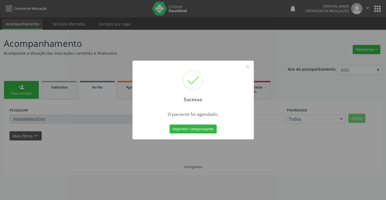
scroll to position [0, 0]
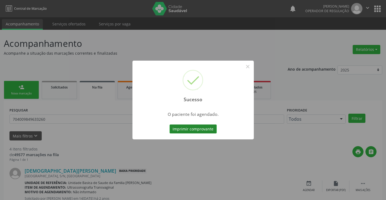
click at [190, 128] on button "Imprimir comprovante" at bounding box center [192, 128] width 47 height 9
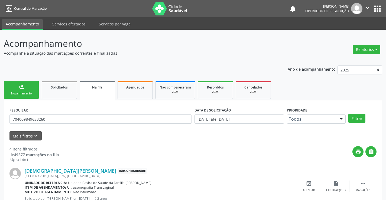
click at [366, 6] on icon "" at bounding box center [367, 8] width 6 height 6
click at [348, 35] on link "Sair" at bounding box center [353, 33] width 37 height 8
